Goal: Information Seeking & Learning: Learn about a topic

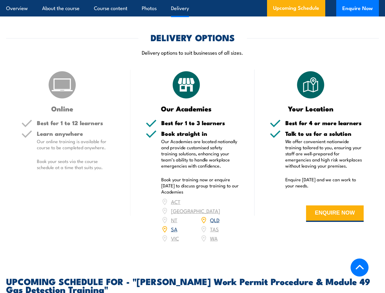
scroll to position [762, 0]
click at [192, 0] on article "Overview About the course Course content Photos Delivery Upcoming Schedule Enqu…" at bounding box center [192, 8] width 373 height 16
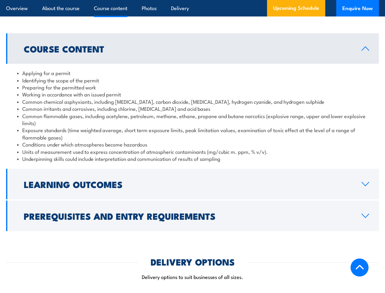
scroll to position [538, 0]
click at [192, 0] on article "Overview About the course Course content Photos Delivery Upcoming Schedule Enqu…" at bounding box center [192, 8] width 373 height 16
click at [192, 180] on h2 "Learning Outcomes" at bounding box center [188, 184] width 328 height 8
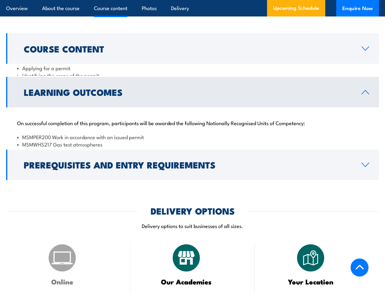
click at [192, 206] on div "DELIVERY OPTIONS Delivery options to suit businesses of all sizes." at bounding box center [192, 221] width 373 height 30
